Goal: Information Seeking & Learning: Learn about a topic

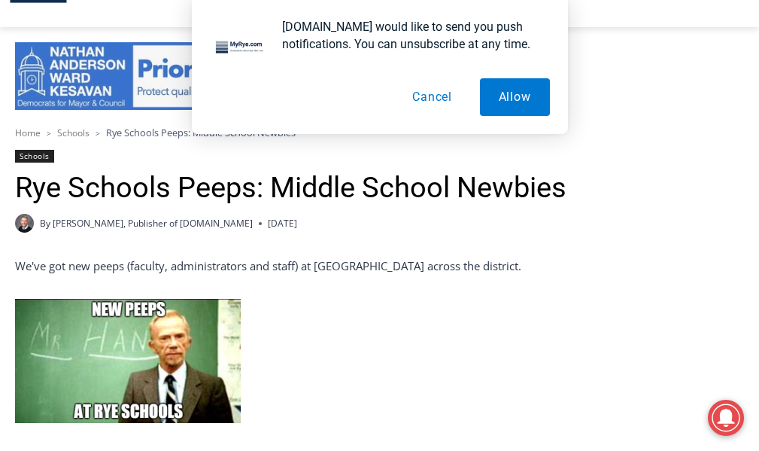
scroll to position [376, 0]
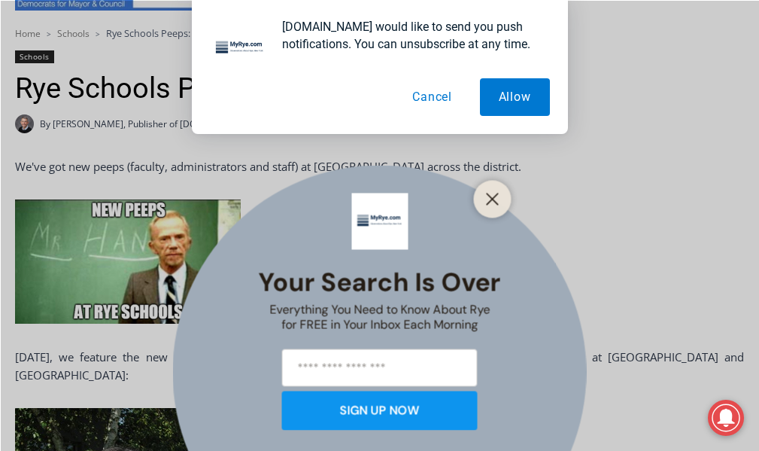
click at [438, 96] on button "Cancel" at bounding box center [433, 97] width 78 height 38
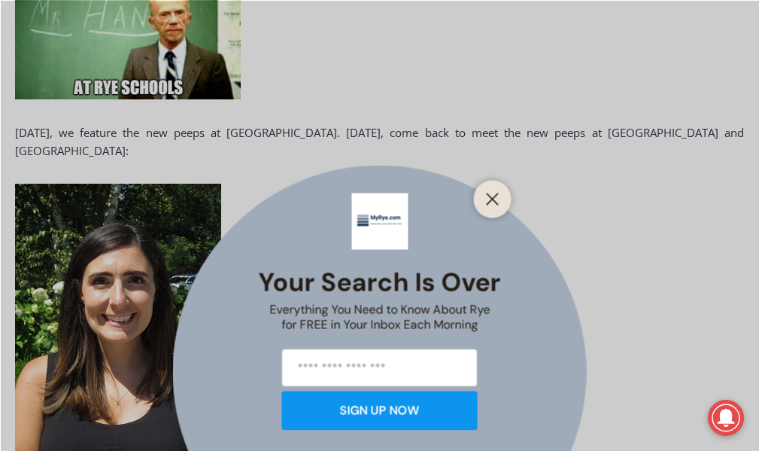
scroll to position [602, 0]
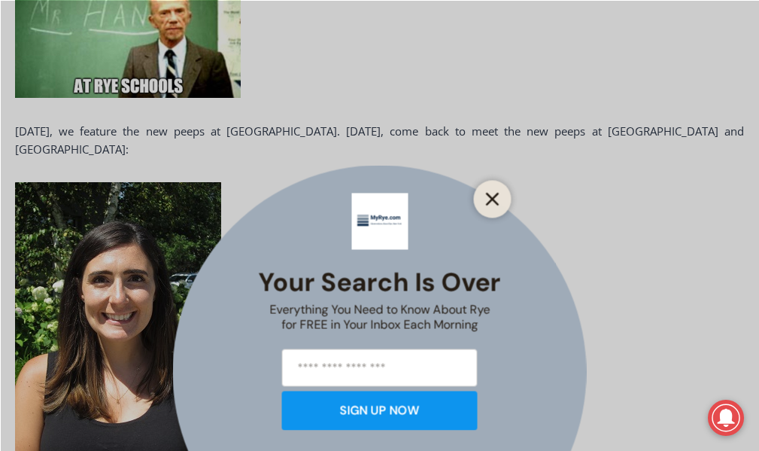
click at [497, 193] on line "Close" at bounding box center [492, 198] width 11 height 11
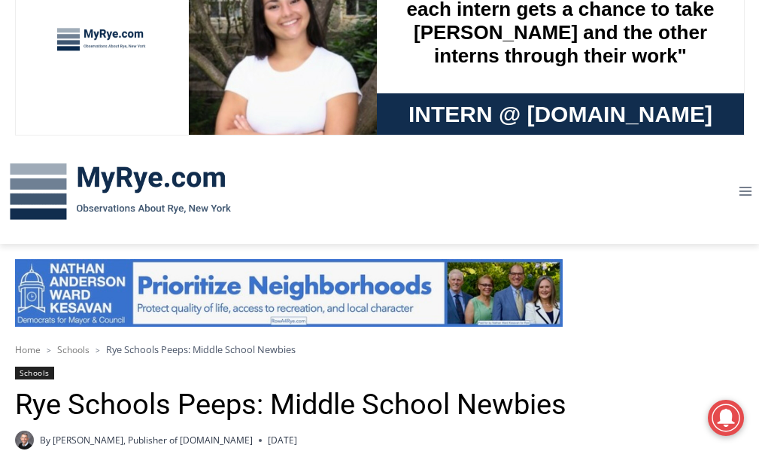
scroll to position [0, 0]
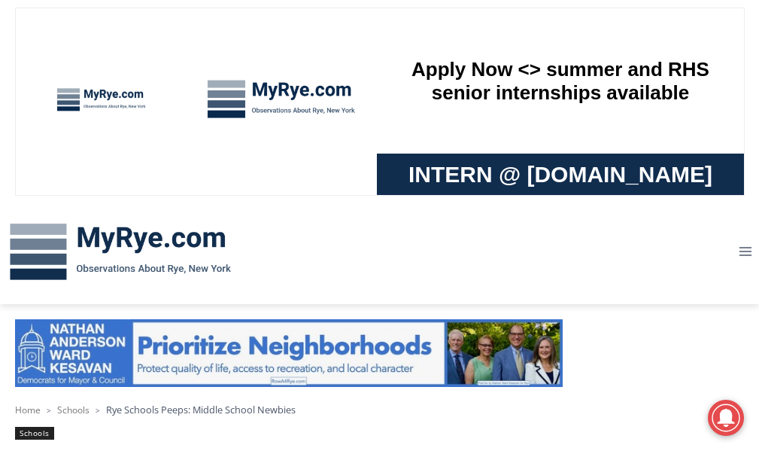
click at [116, 234] on img at bounding box center [120, 252] width 241 height 78
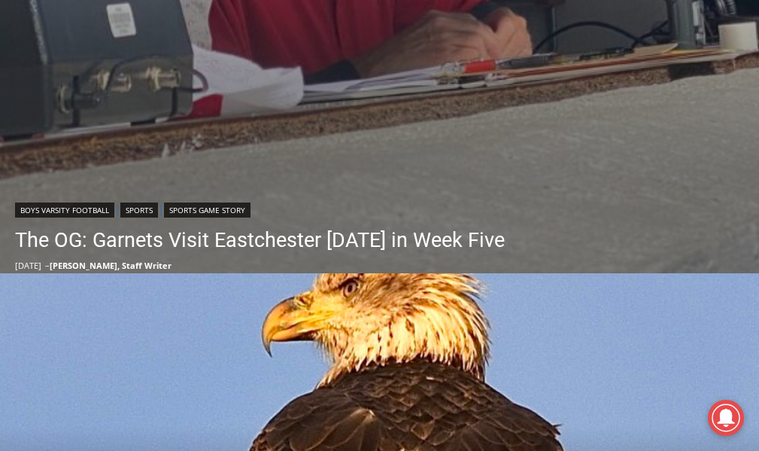
scroll to position [677, 0]
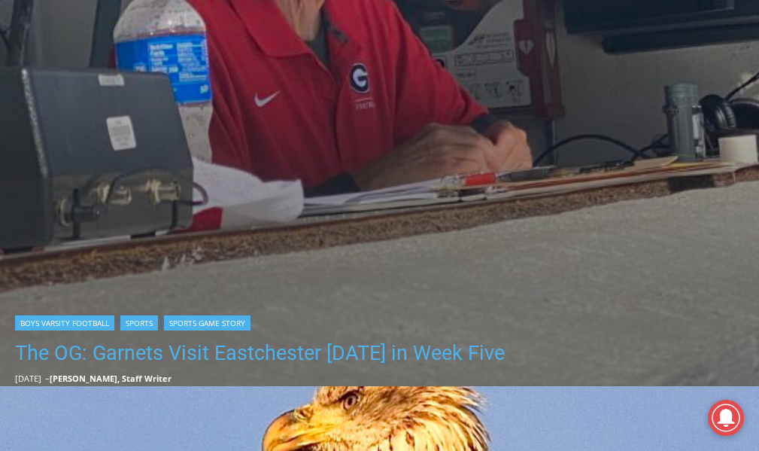
click at [330, 357] on link "The OG: Garnets Visit Eastchester Today in Week Five" at bounding box center [260, 353] width 490 height 30
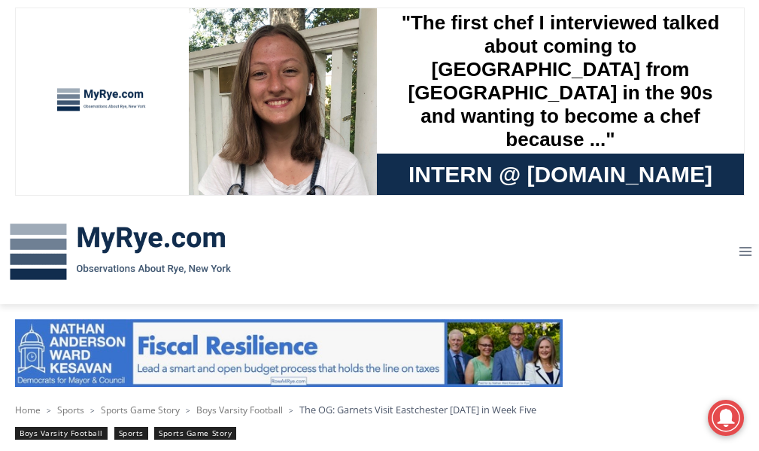
click at [143, 242] on img at bounding box center [120, 252] width 241 height 78
